Goal: Information Seeking & Learning: Learn about a topic

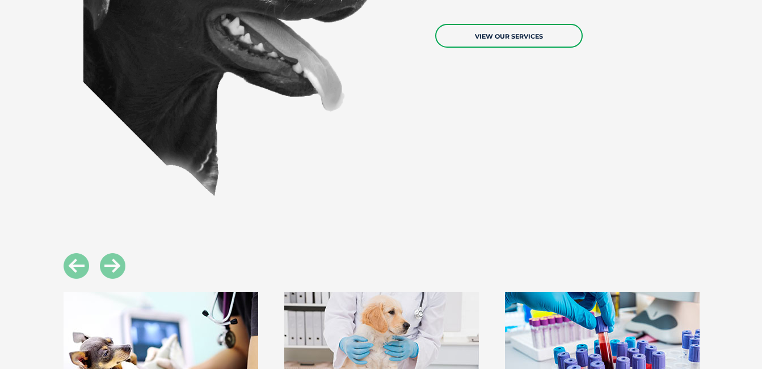
scroll to position [908, 0]
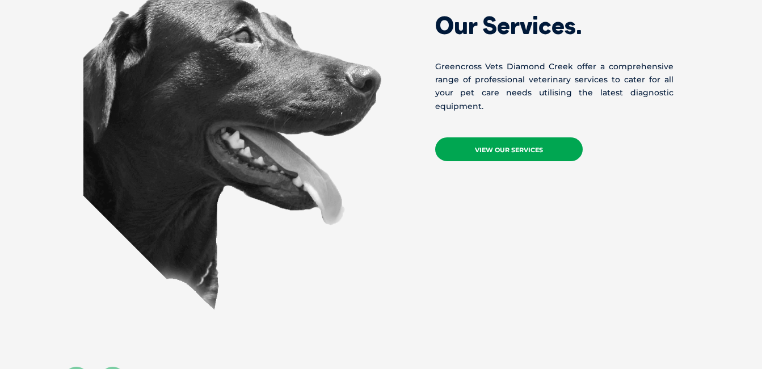
click at [494, 144] on link "View Our Services" at bounding box center [509, 149] width 148 height 24
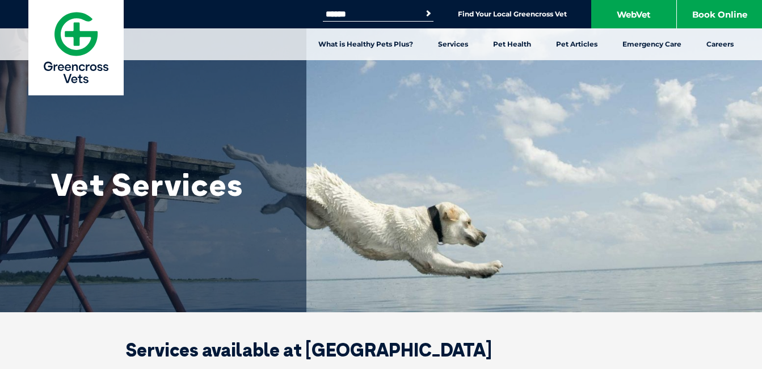
click at [323, 14] on input "Search for:" at bounding box center [371, 14] width 96 height 9
type input "******"
click at [425, 11] on button "Search" at bounding box center [421, 13] width 26 height 16
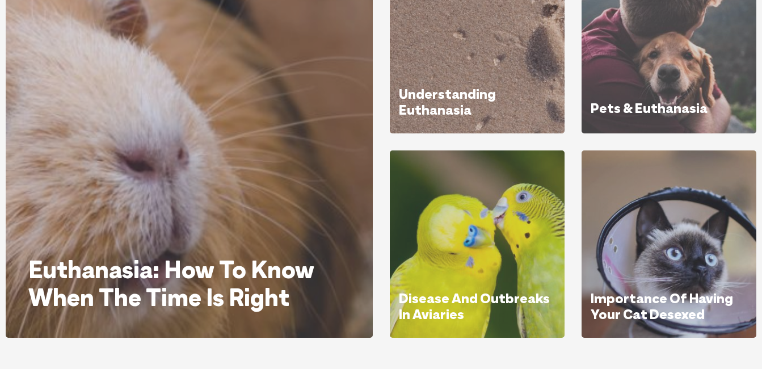
scroll to position [227, 0]
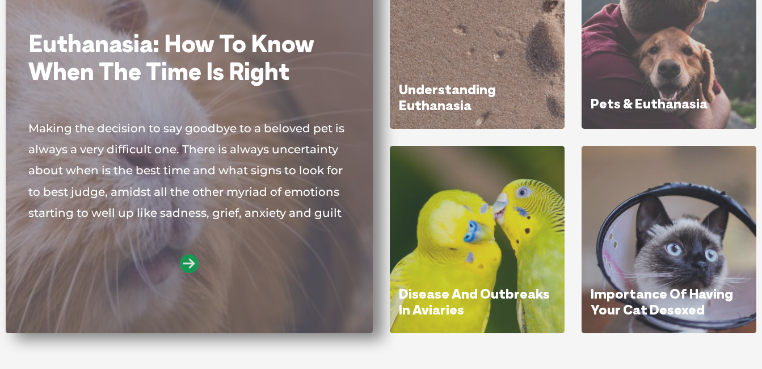
click at [184, 259] on icon at bounding box center [189, 263] width 19 height 19
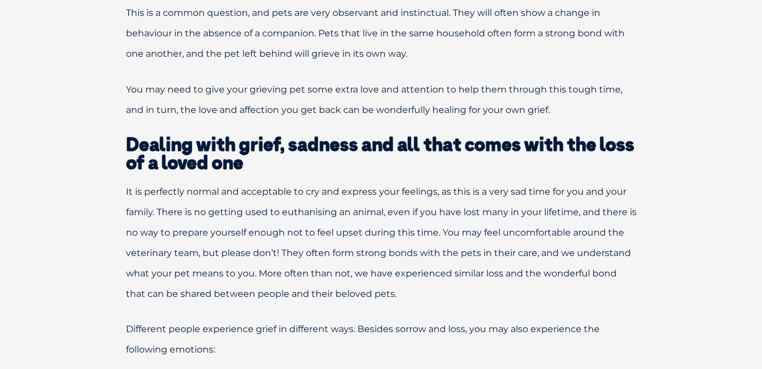
scroll to position [3234, 0]
